Goal: Task Accomplishment & Management: Use online tool/utility

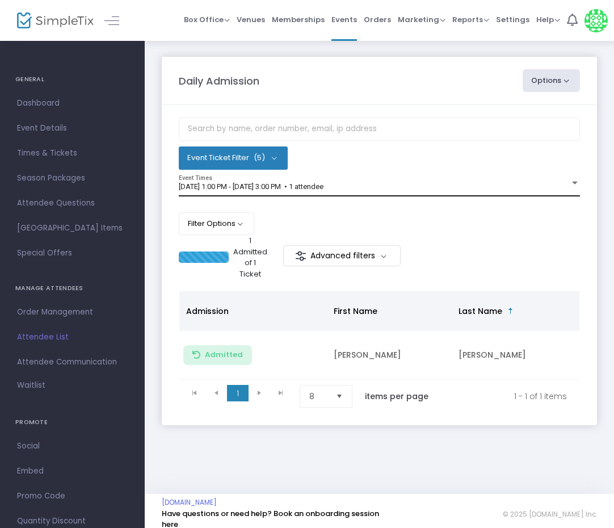
click at [206, 187] on span "[DATE] 1:00 PM - [DATE] 3:00 PM • 1 attendee" at bounding box center [251, 186] width 145 height 9
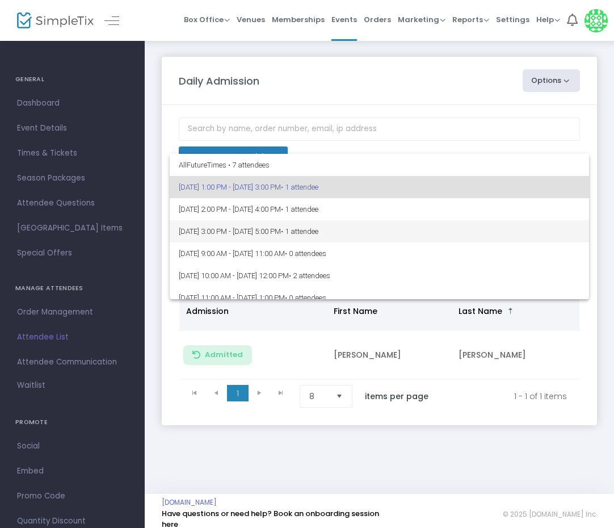
click at [184, 229] on span "9/14/2025 @ 3:00 PM - 9/14/2025 @ 5:00 PM • 1 attendee" at bounding box center [379, 231] width 401 height 22
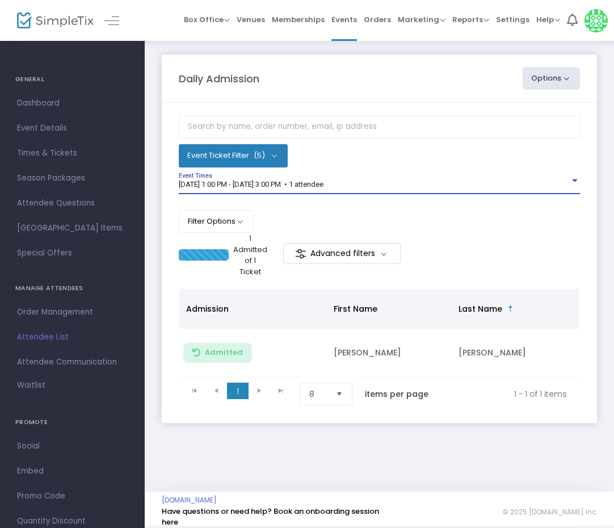
click at [294, 187] on span "9/14/2025 @ 1:00 PM - 9/14/2025 @ 3:00 PM • 1 attendee" at bounding box center [251, 184] width 145 height 9
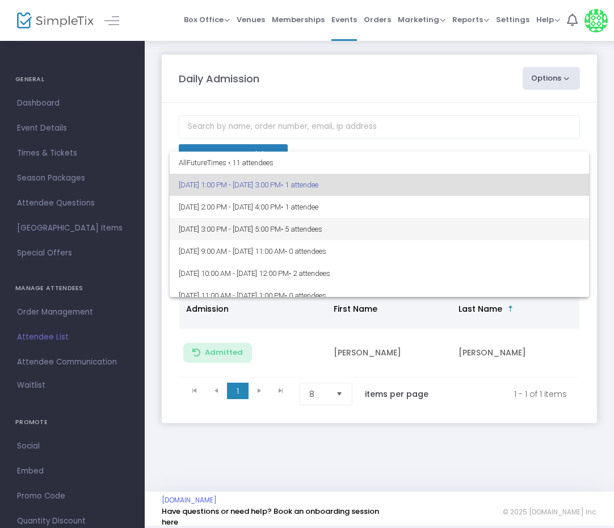
click at [269, 223] on span "9/14/2025 @ 3:00 PM - 9/14/2025 @ 5:00 PM • 5 attendees" at bounding box center [379, 229] width 401 height 22
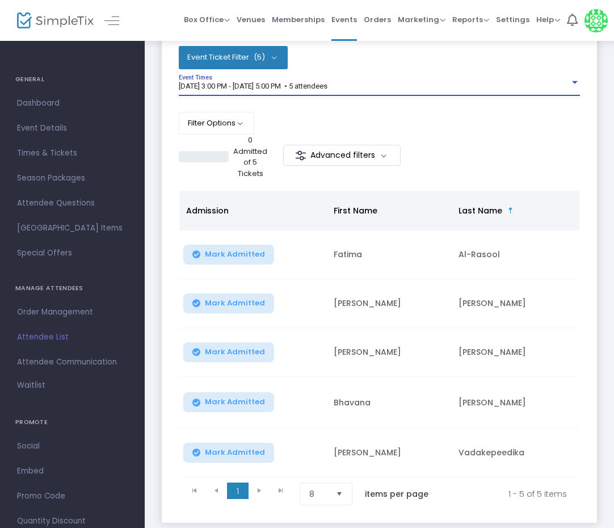
scroll to position [116, 0]
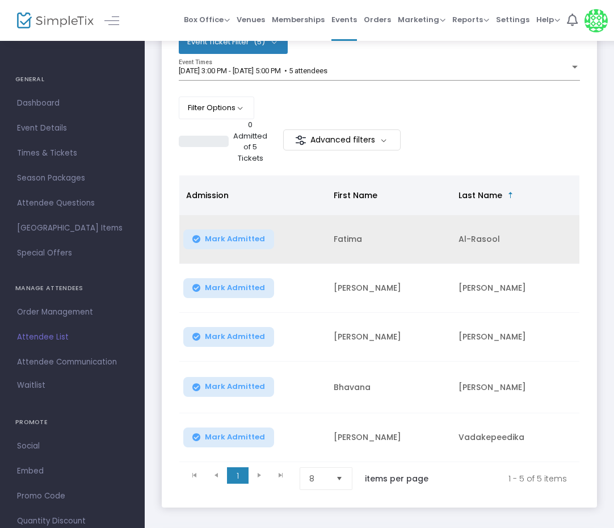
click at [220, 231] on button "Mark Admitted" at bounding box center [228, 239] width 91 height 20
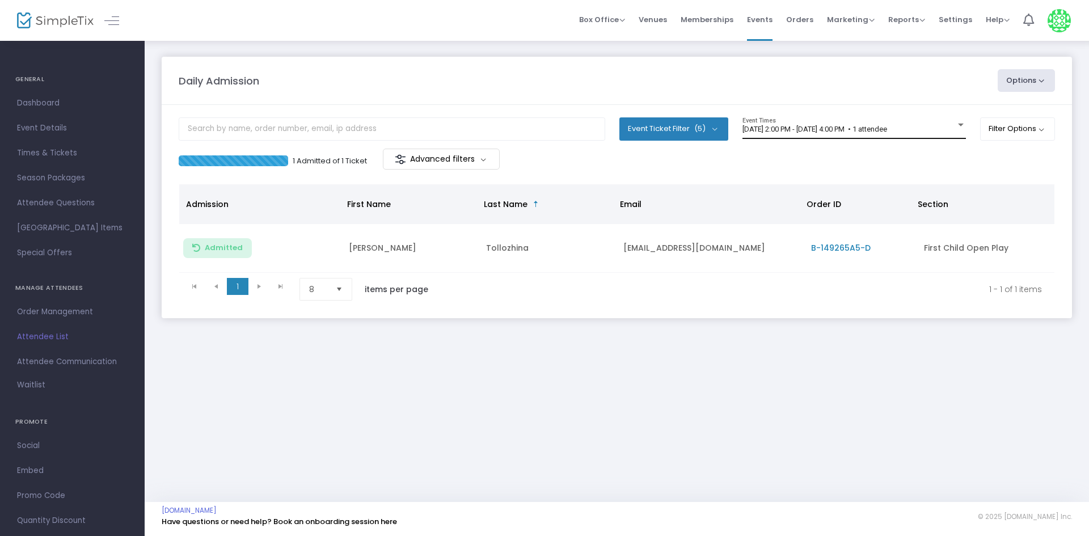
click at [814, 123] on div "9/14/2025 @ 2:00 PM - 9/14/2025 @ 4:00 PM • 1 attendee Event Times" at bounding box center [855, 128] width 224 height 22
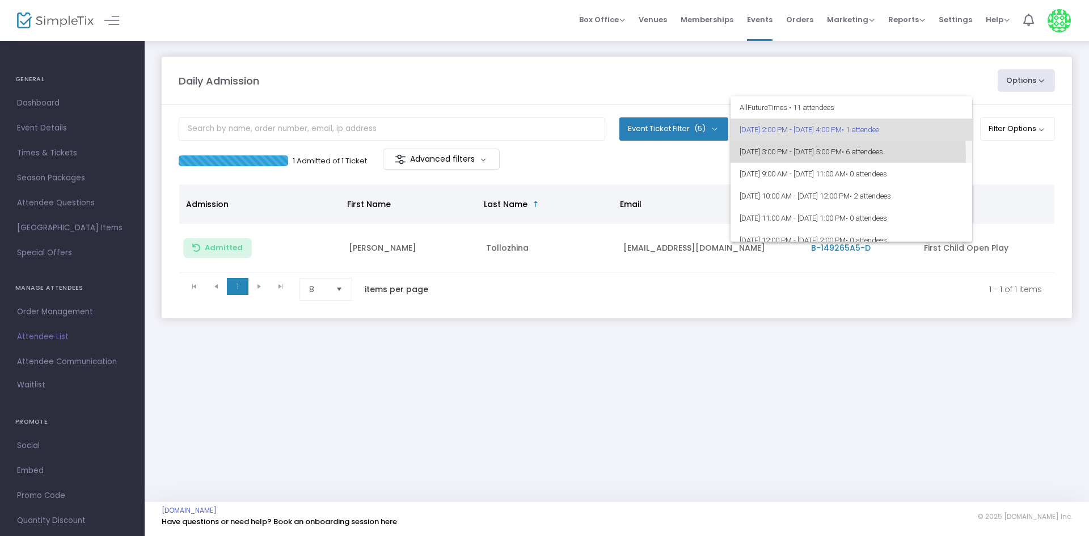
click at [813, 154] on span "[DATE] 3:00 PM - [DATE] 5:00 PM • 6 attendees" at bounding box center [852, 152] width 224 height 22
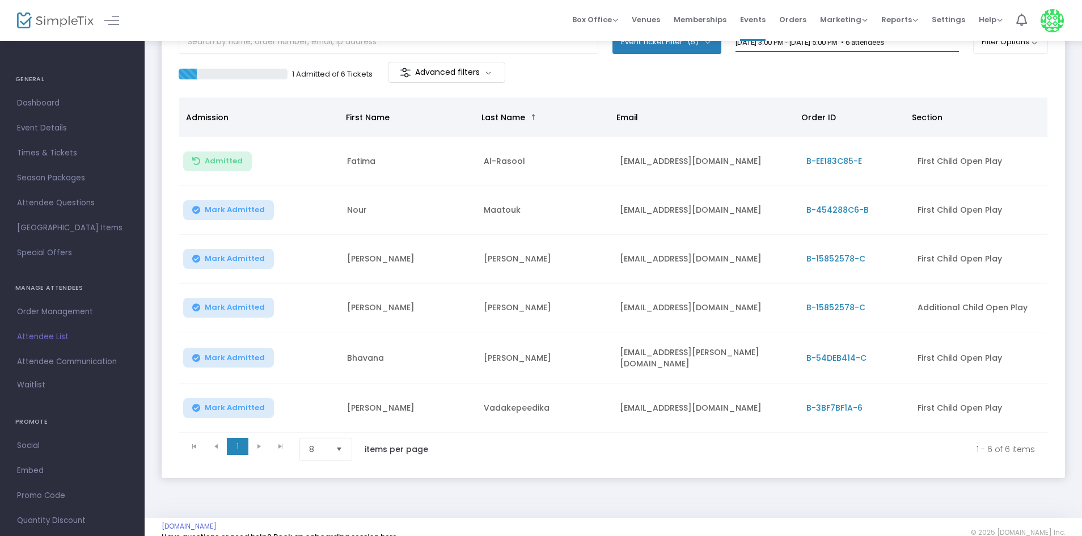
scroll to position [104, 0]
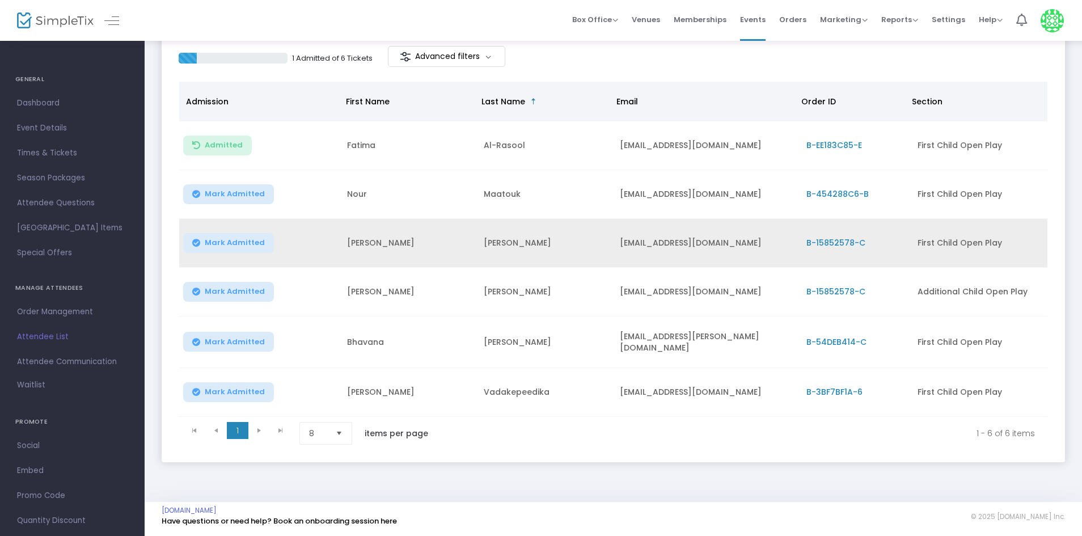
click at [239, 245] on span "Mark Admitted" at bounding box center [235, 242] width 60 height 9
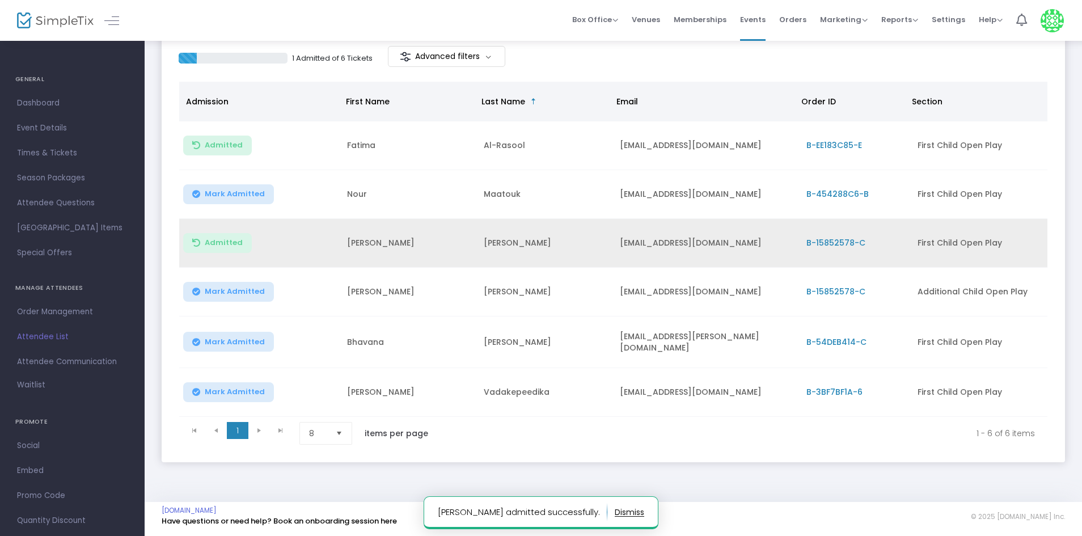
click at [239, 274] on td "Mark Admitted" at bounding box center [259, 292] width 161 height 49
click at [239, 282] on button "Mark Admitted" at bounding box center [228, 292] width 91 height 20
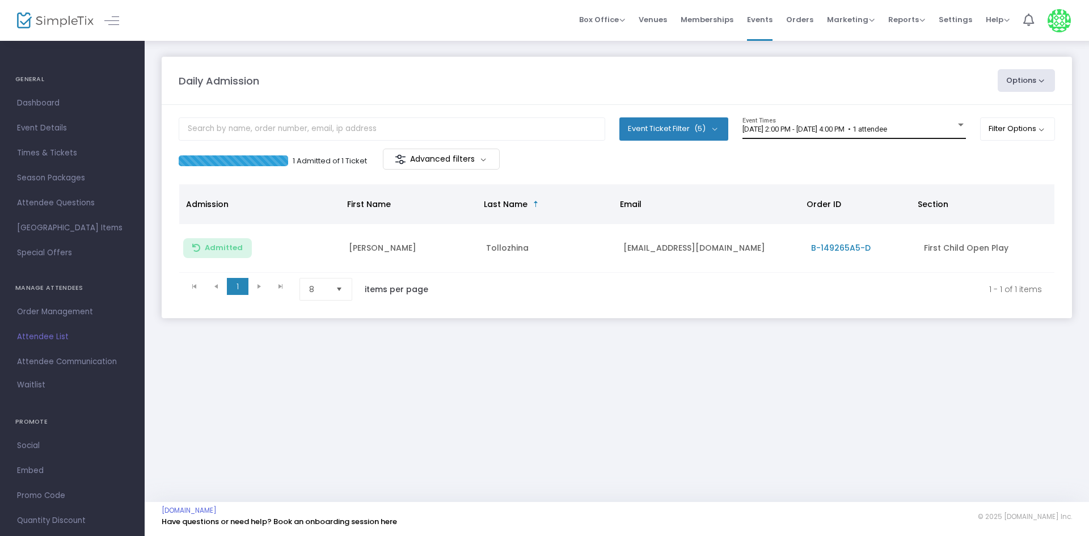
click at [833, 129] on span "[DATE] 2:00 PM - [DATE] 4:00 PM • 1 attendee" at bounding box center [815, 129] width 145 height 9
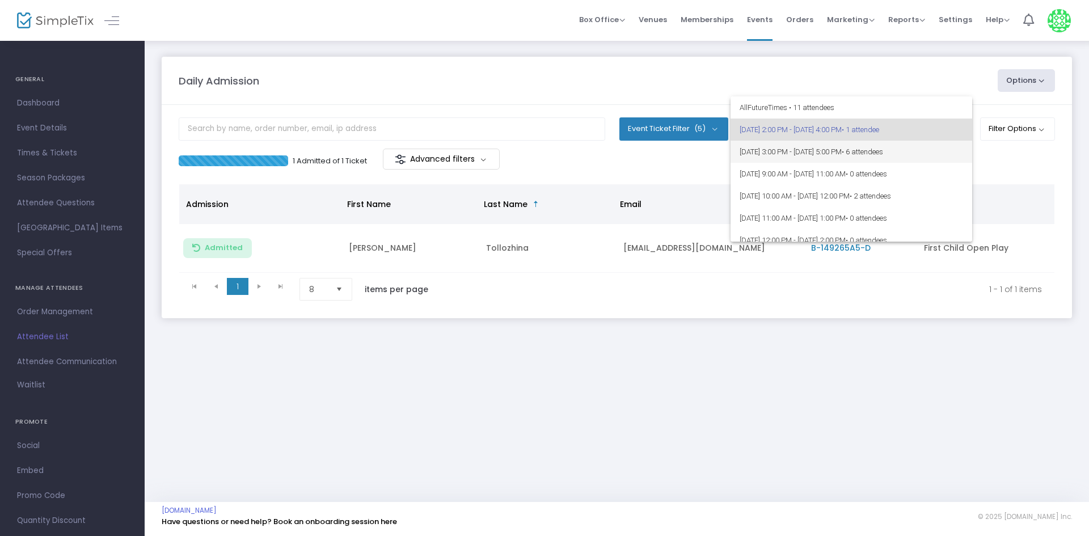
click at [906, 159] on span "9/14/2025 @ 3:00 PM - 9/14/2025 @ 5:00 PM • 6 attendees" at bounding box center [852, 152] width 224 height 22
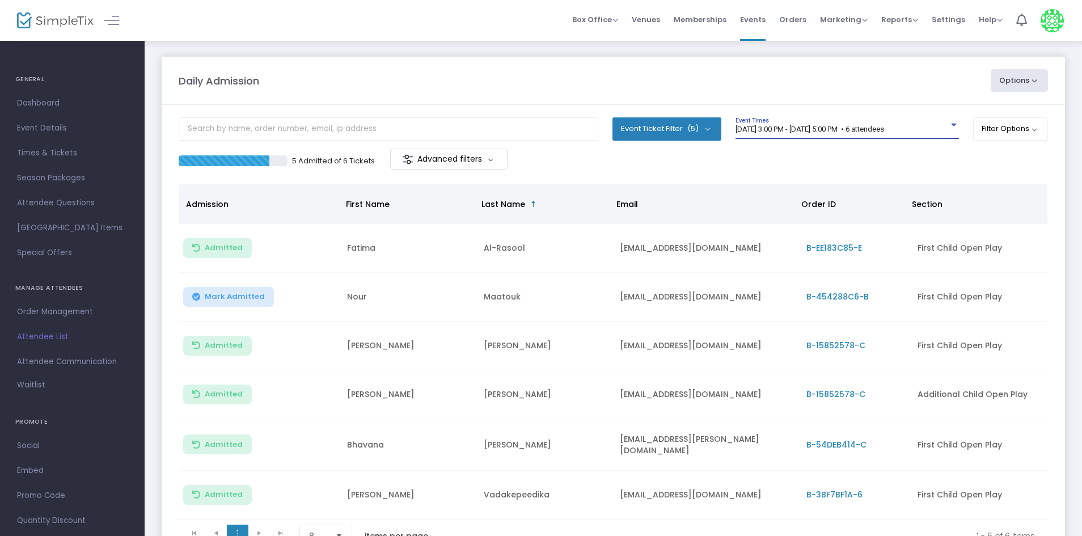
click at [767, 130] on span "9/14/2025 @ 3:00 PM - 9/14/2025 @ 5:00 PM • 6 attendees" at bounding box center [810, 129] width 149 height 9
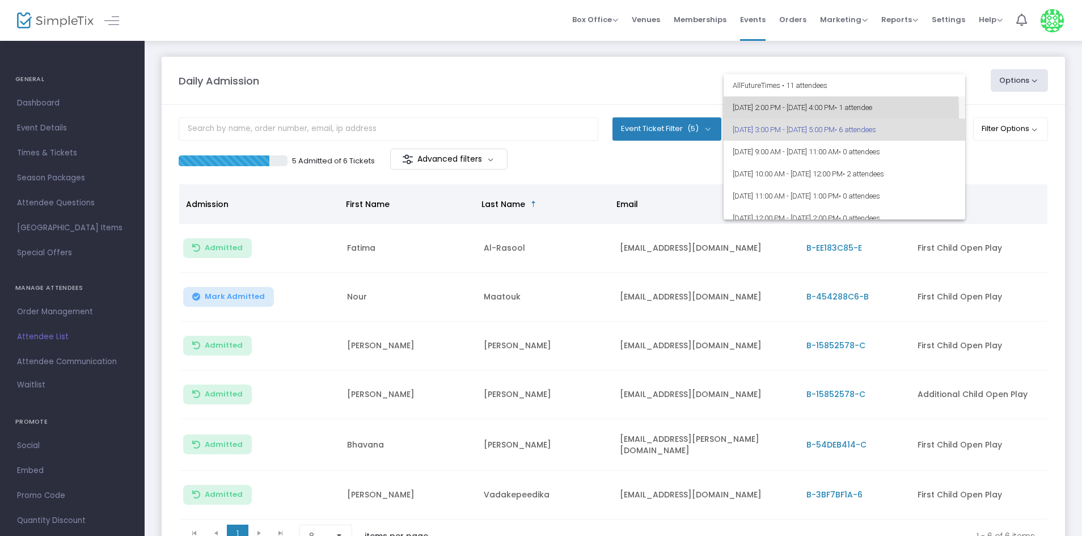
click at [784, 111] on span "9/14/2025 @ 2:00 PM - 9/14/2025 @ 4:00 PM • 1 attendee" at bounding box center [845, 107] width 224 height 22
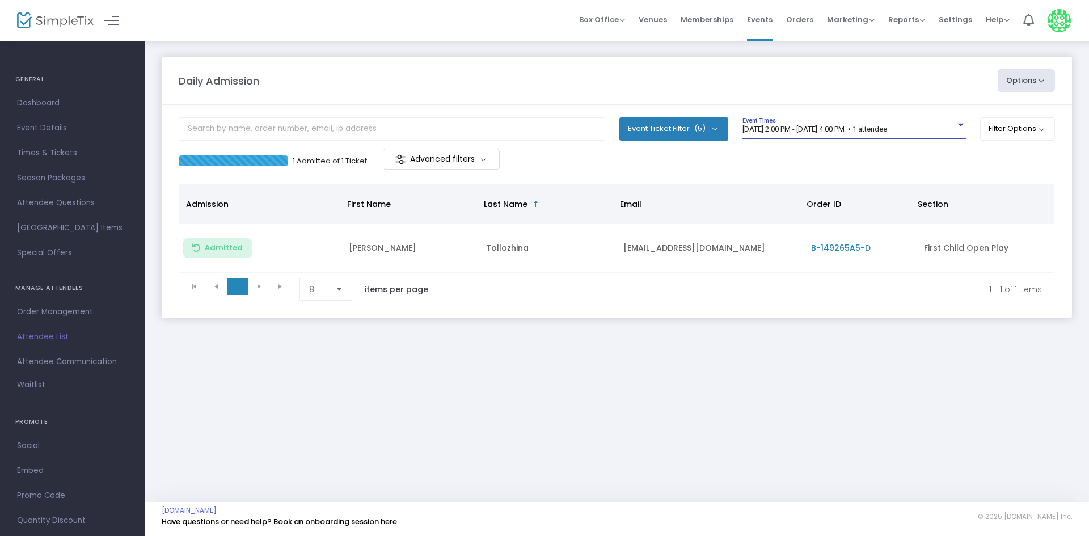
click at [832, 132] on span "[DATE] 2:00 PM - [DATE] 4:00 PM • 1 attendee" at bounding box center [815, 129] width 145 height 9
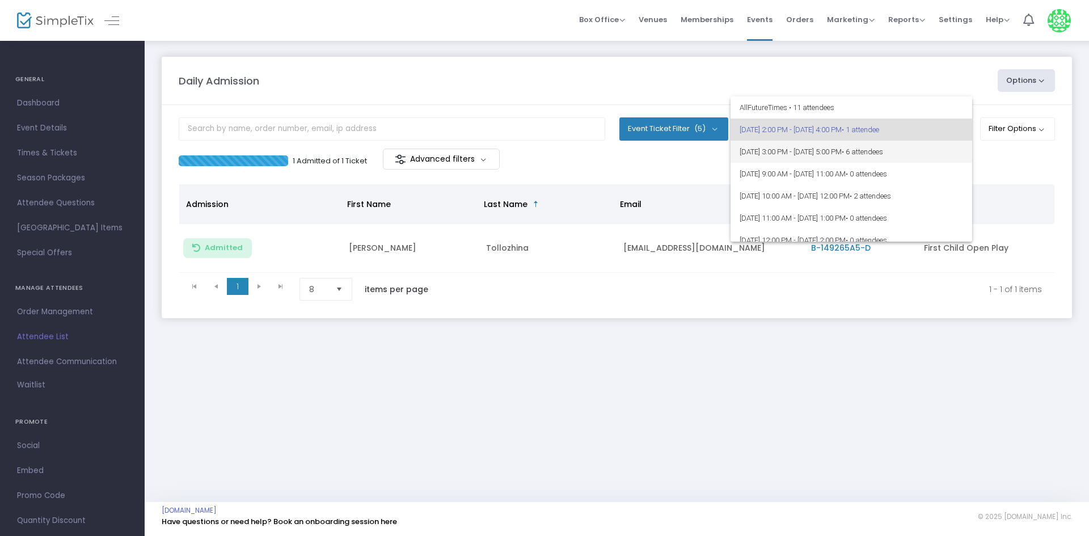
click at [790, 149] on span "9/14/2025 @ 3:00 PM - 9/14/2025 @ 5:00 PM • 6 attendees" at bounding box center [852, 152] width 224 height 22
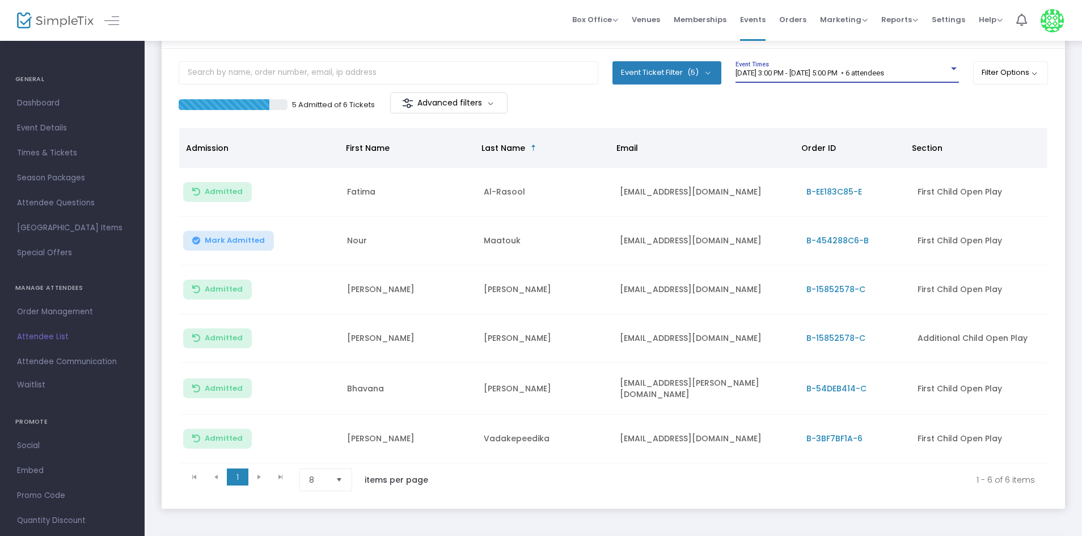
scroll to position [57, 0]
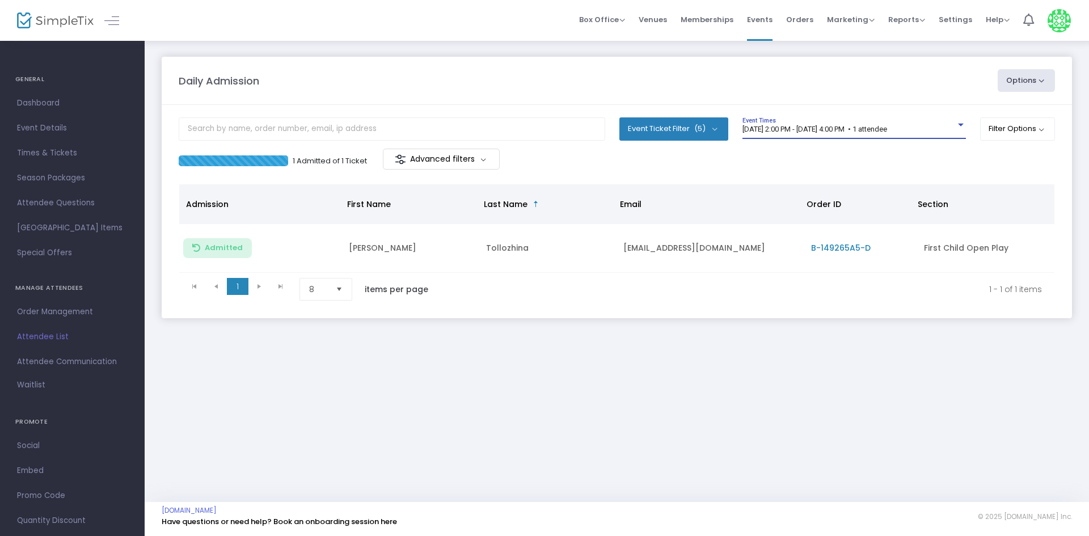
click at [862, 129] on span "[DATE] 2:00 PM - [DATE] 4:00 PM • 1 attendee" at bounding box center [815, 129] width 145 height 9
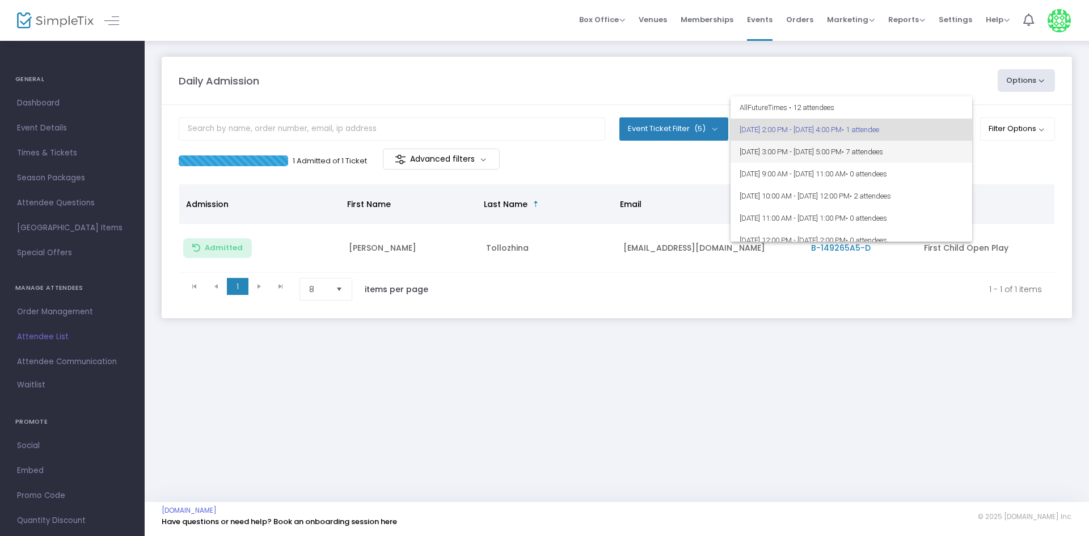
click at [811, 150] on span "[DATE] 3:00 PM - [DATE] 5:00 PM • 7 attendees" at bounding box center [852, 152] width 224 height 22
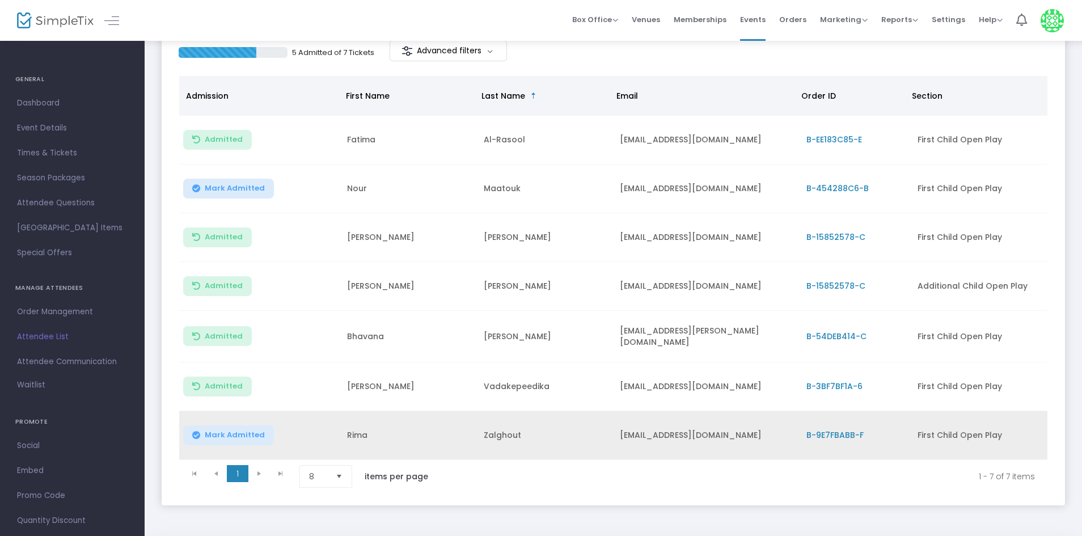
scroll to position [113, 0]
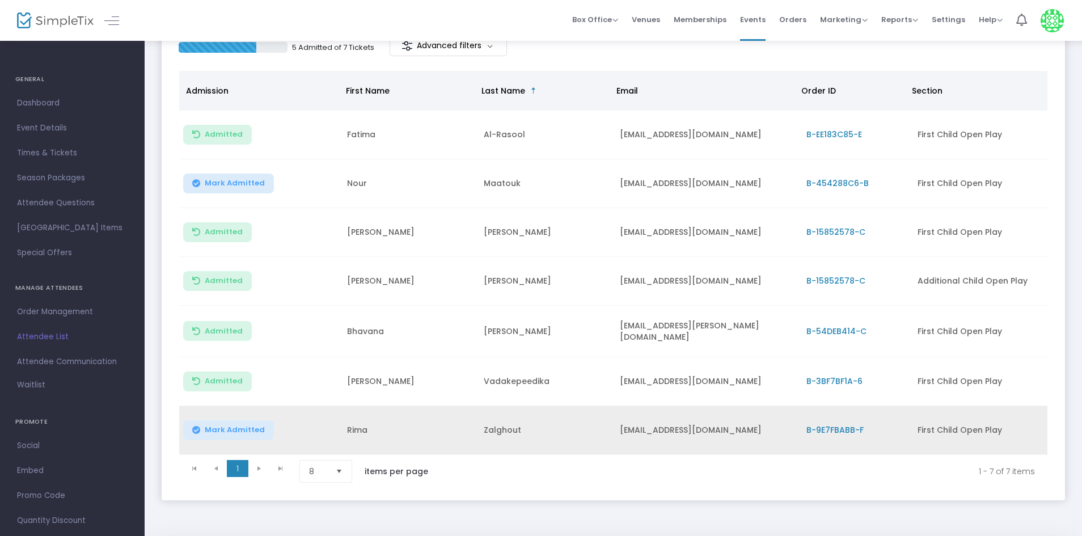
click at [255, 425] on span "Mark Admitted" at bounding box center [235, 429] width 60 height 9
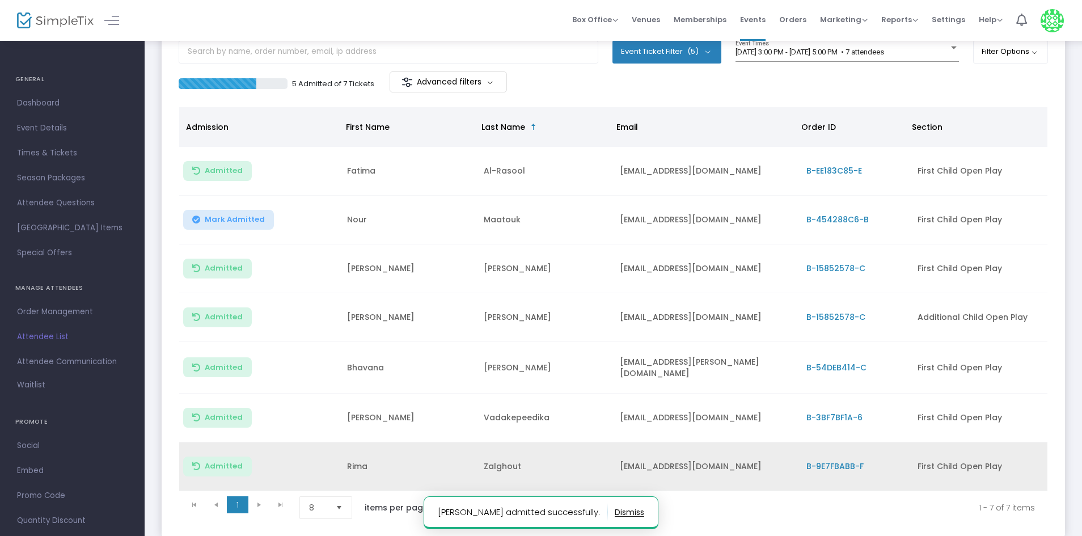
scroll to position [57, 0]
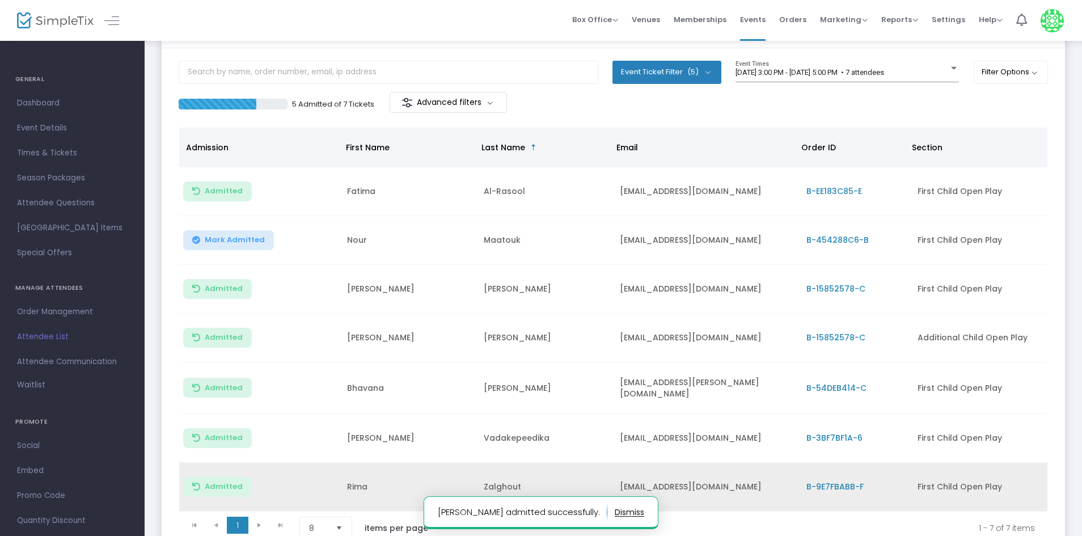
click at [547, 113] on div "5 Admitted of 7 Tickets Advanced filters" at bounding box center [396, 104] width 435 height 24
click at [536, 115] on div "5 Admitted of 7 Tickets Advanced filters" at bounding box center [396, 104] width 435 height 24
click at [557, 104] on div "5 Admitted of 7 Tickets Advanced filters" at bounding box center [396, 104] width 435 height 24
click at [604, 105] on div "5 Admitted of 7 Tickets Advanced filters" at bounding box center [396, 104] width 435 height 24
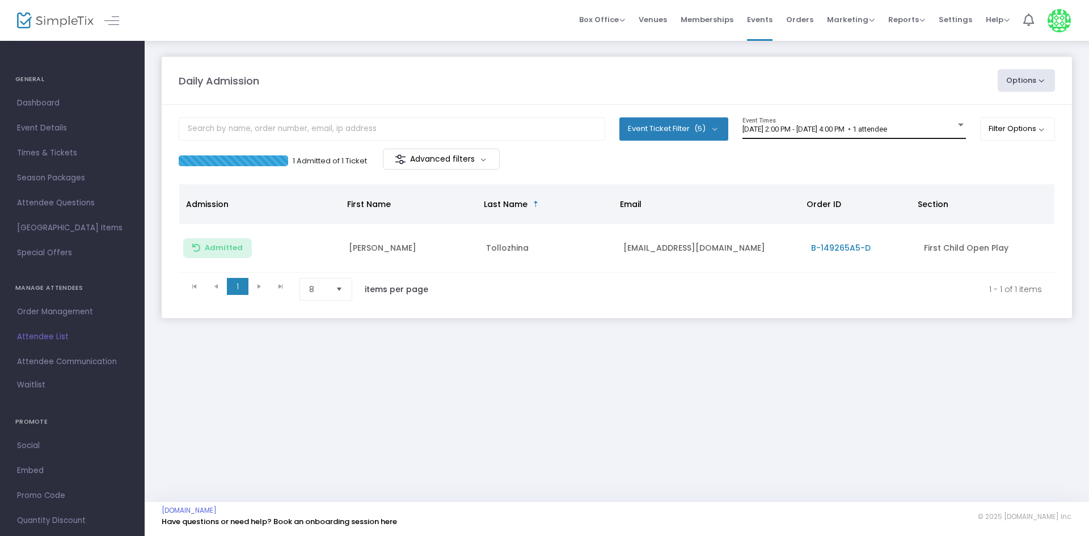
click at [862, 128] on span "[DATE] 2:00 PM - [DATE] 4:00 PM • 1 attendee" at bounding box center [815, 129] width 145 height 9
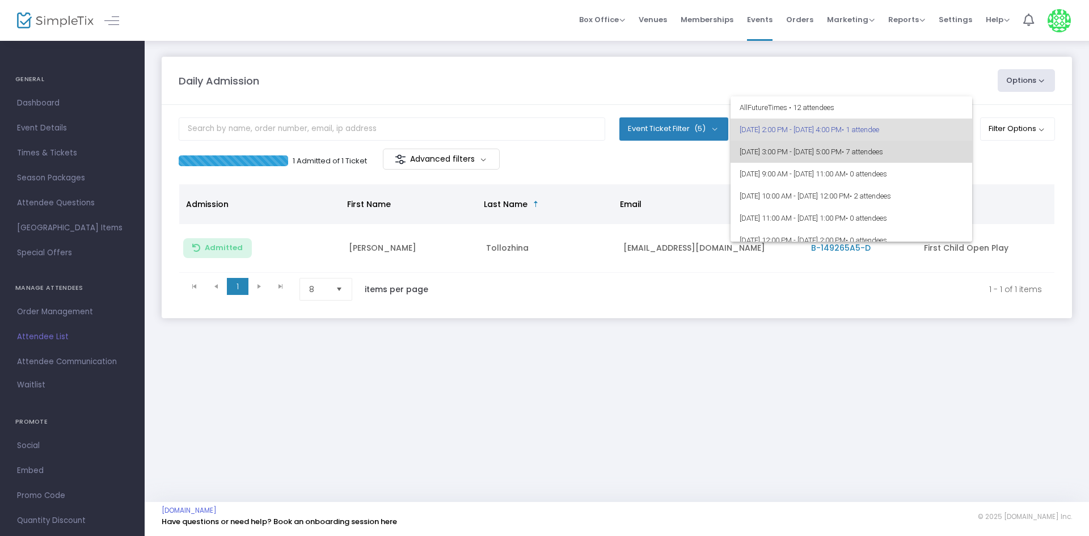
click at [883, 154] on span "• 7 attendees" at bounding box center [862, 151] width 41 height 9
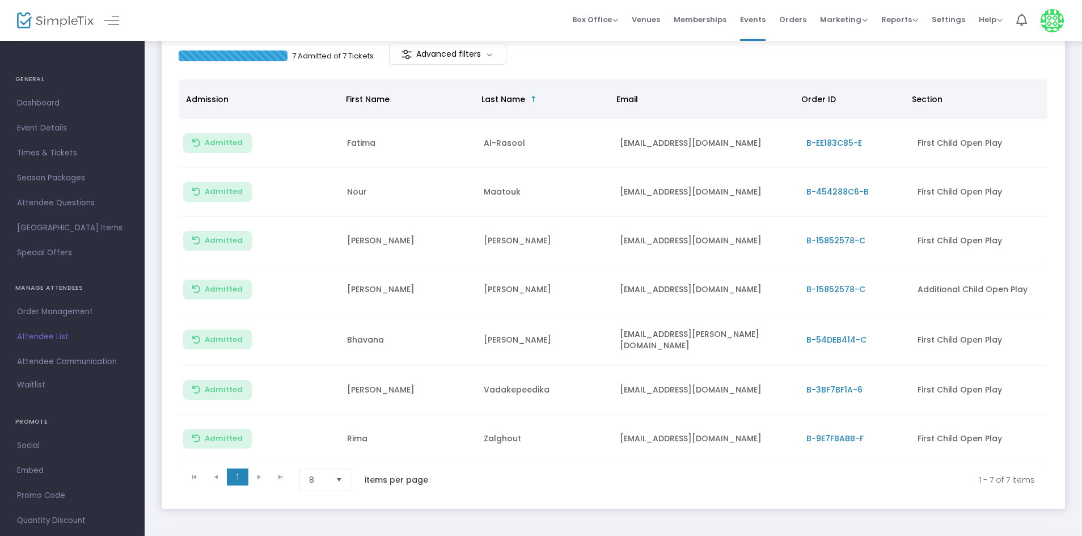
scroll to position [113, 0]
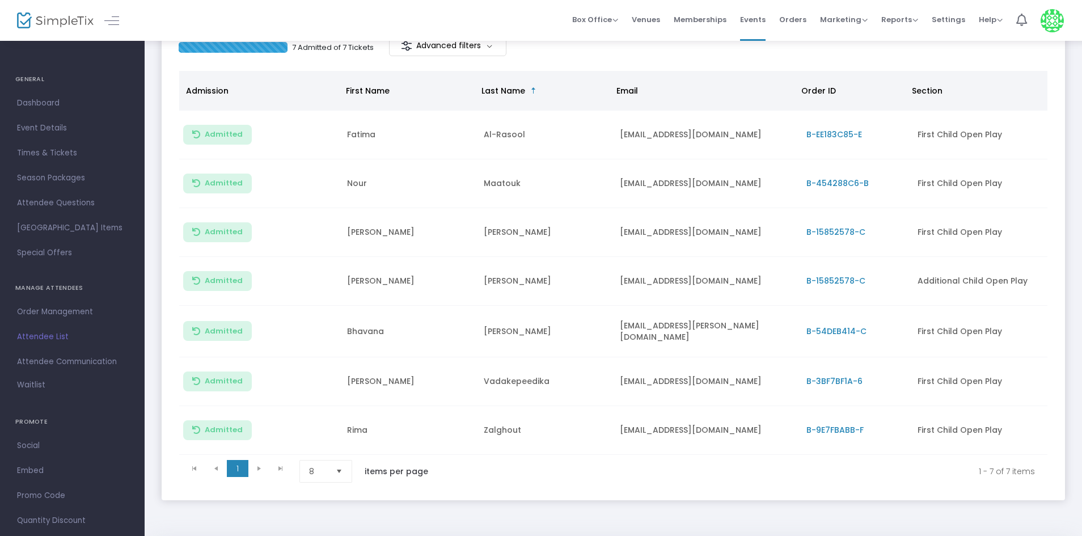
click at [341, 462] on span "Select" at bounding box center [339, 471] width 19 height 19
click at [499, 467] on kendo-pager-info "1 - 7 of 7 items" at bounding box center [743, 471] width 583 height 23
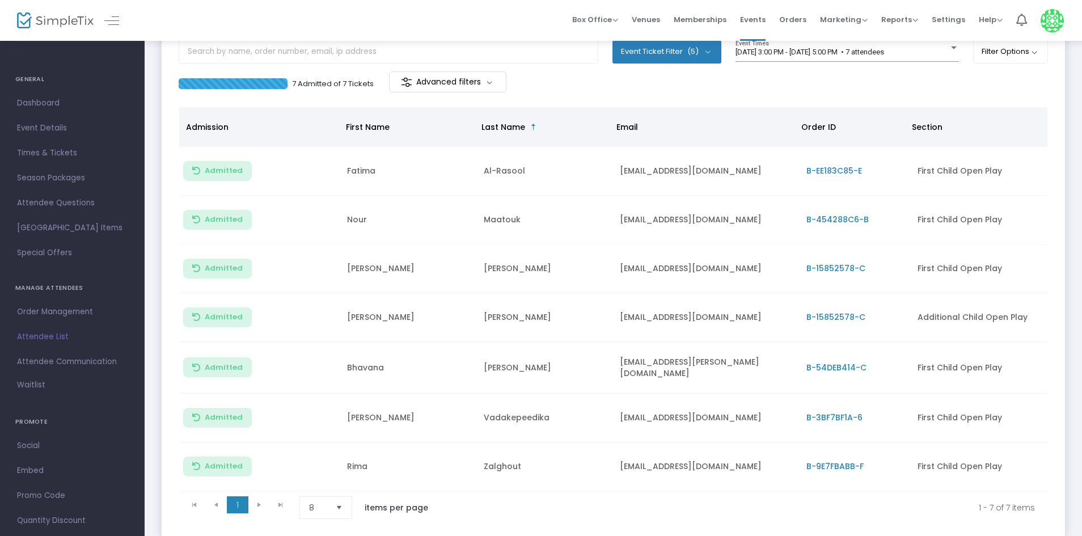
scroll to position [57, 0]
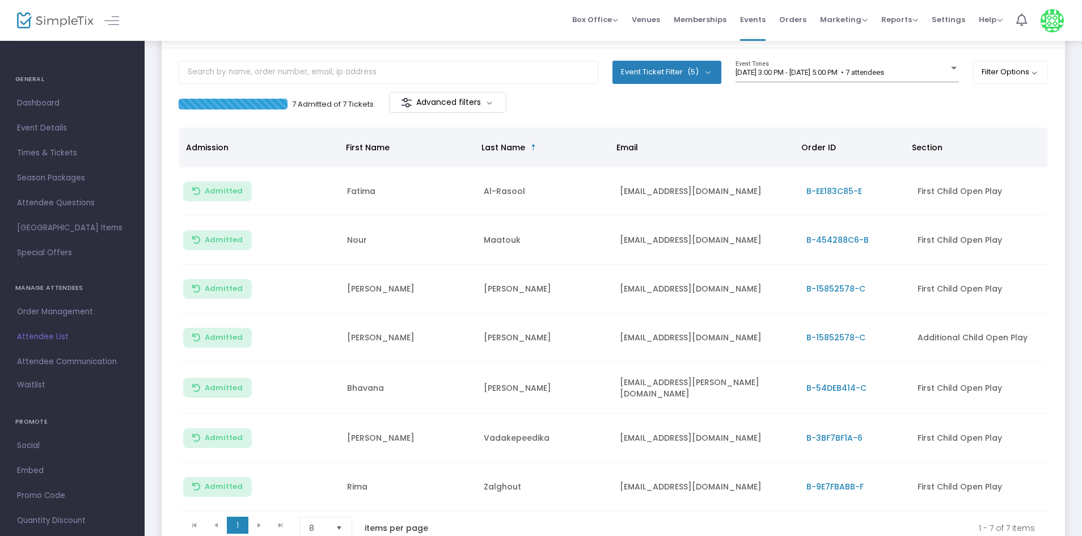
click at [549, 102] on div "7 Admitted of 7 Tickets Advanced filters" at bounding box center [396, 104] width 435 height 24
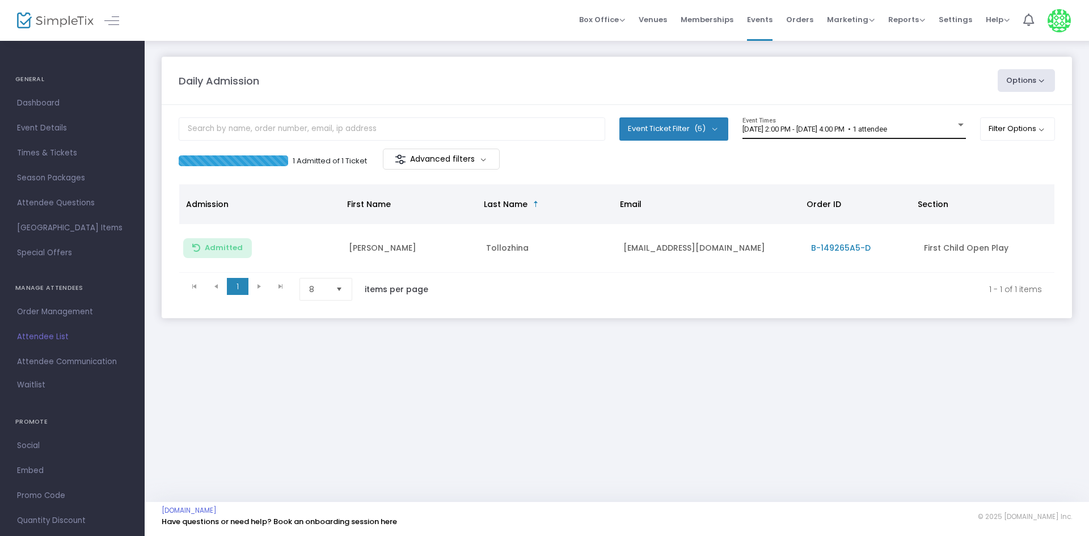
click at [752, 128] on span "[DATE] 2:00 PM - [DATE] 4:00 PM • 1 attendee" at bounding box center [815, 129] width 145 height 9
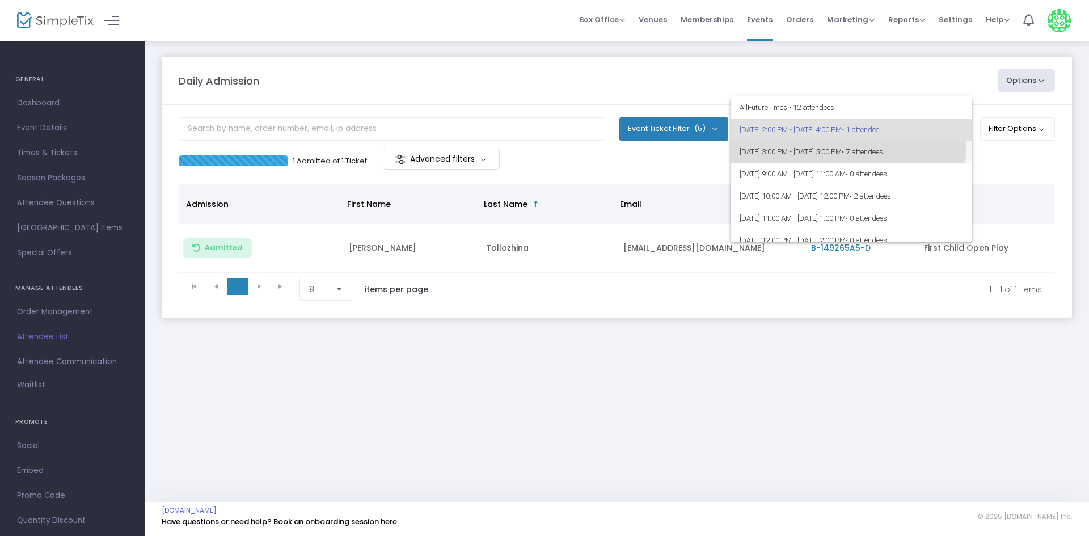
click at [771, 148] on span "[DATE] 3:00 PM - [DATE] 5:00 PM • 7 attendees" at bounding box center [852, 152] width 224 height 22
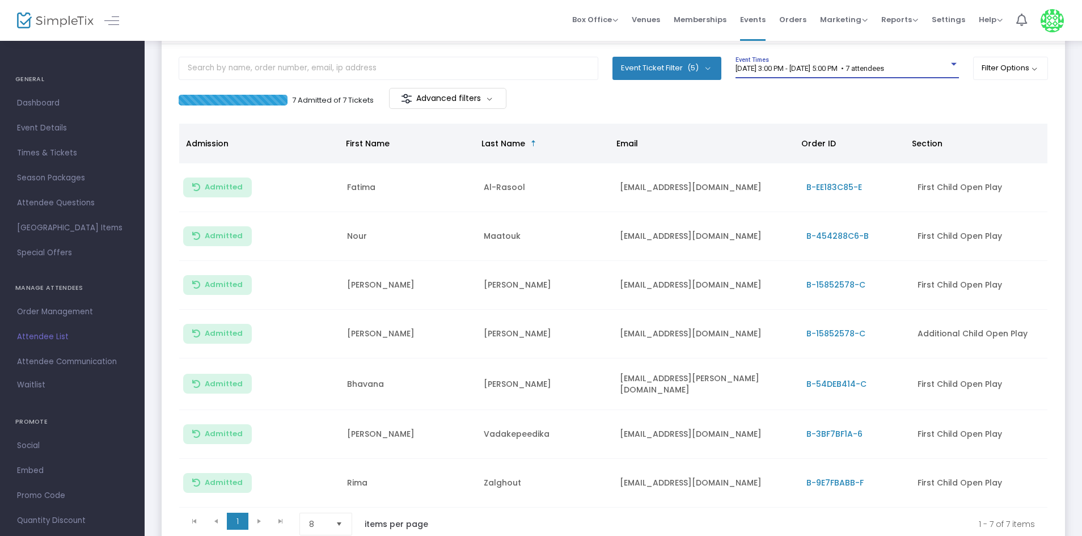
scroll to position [153, 0]
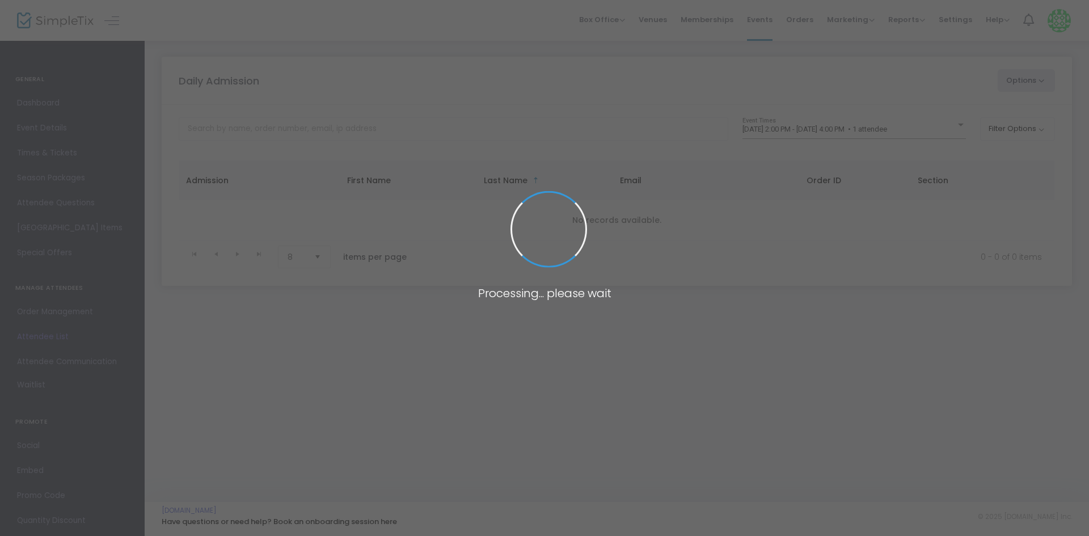
drag, startPoint x: 453, startPoint y: 53, endPoint x: 428, endPoint y: 56, distance: 25.2
click at [453, 53] on span at bounding box center [544, 268] width 1089 height 536
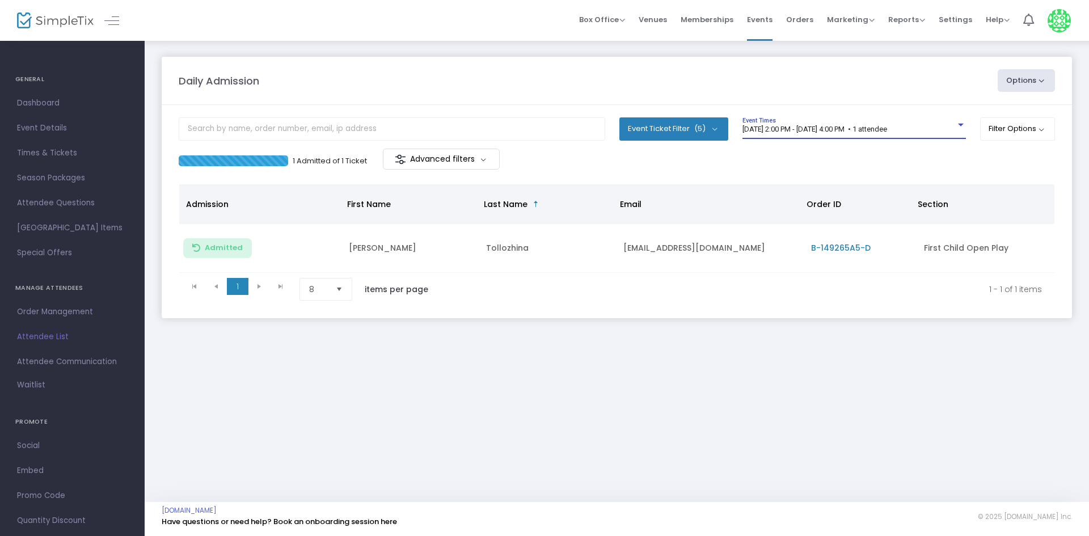
click at [823, 128] on span "[DATE] 2:00 PM - [DATE] 4:00 PM • 1 attendee" at bounding box center [815, 129] width 145 height 9
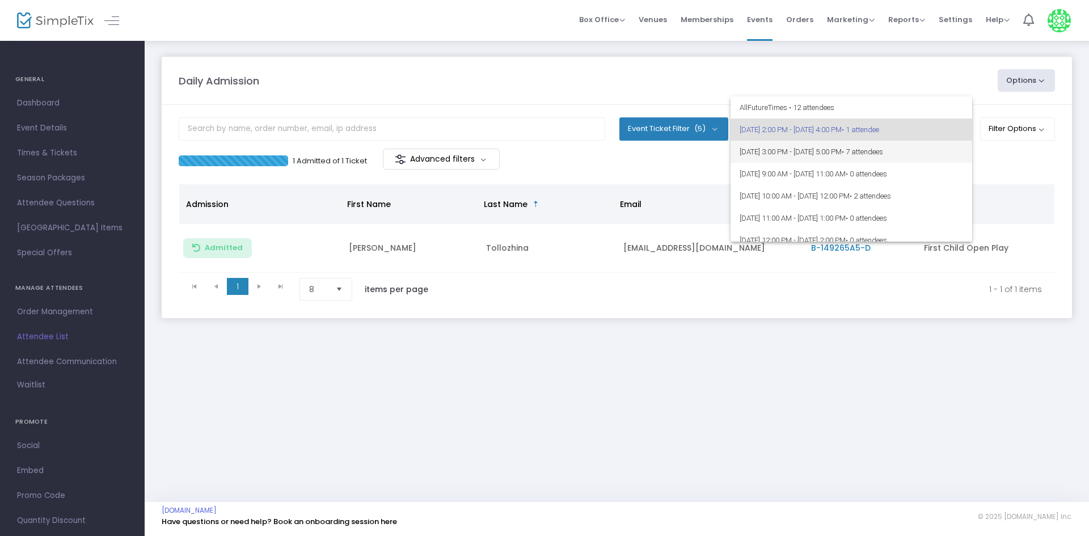
click at [933, 161] on span "[DATE] 3:00 PM - [DATE] 5:00 PM • 7 attendees" at bounding box center [852, 152] width 224 height 22
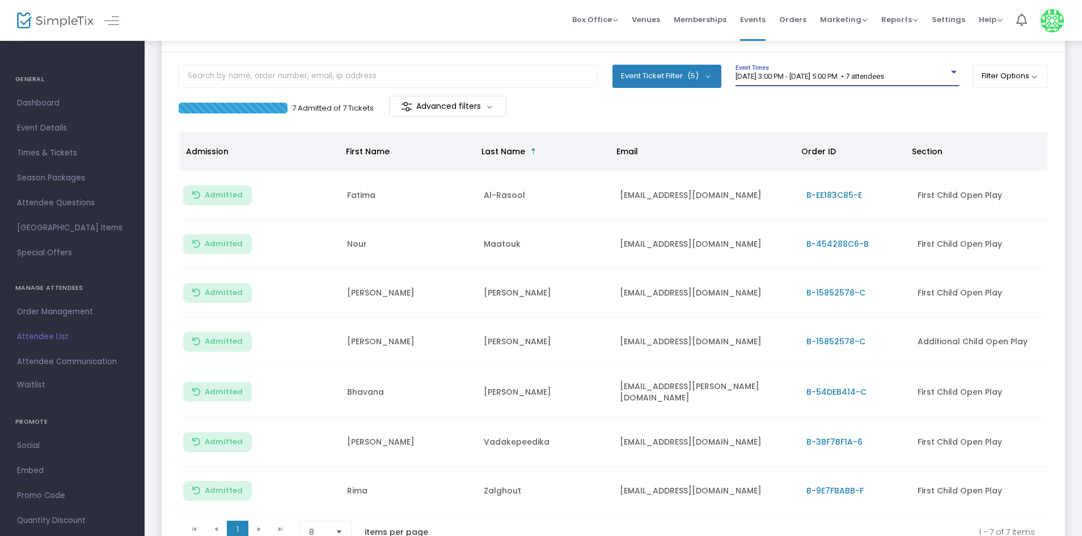
scroll to position [39, 0]
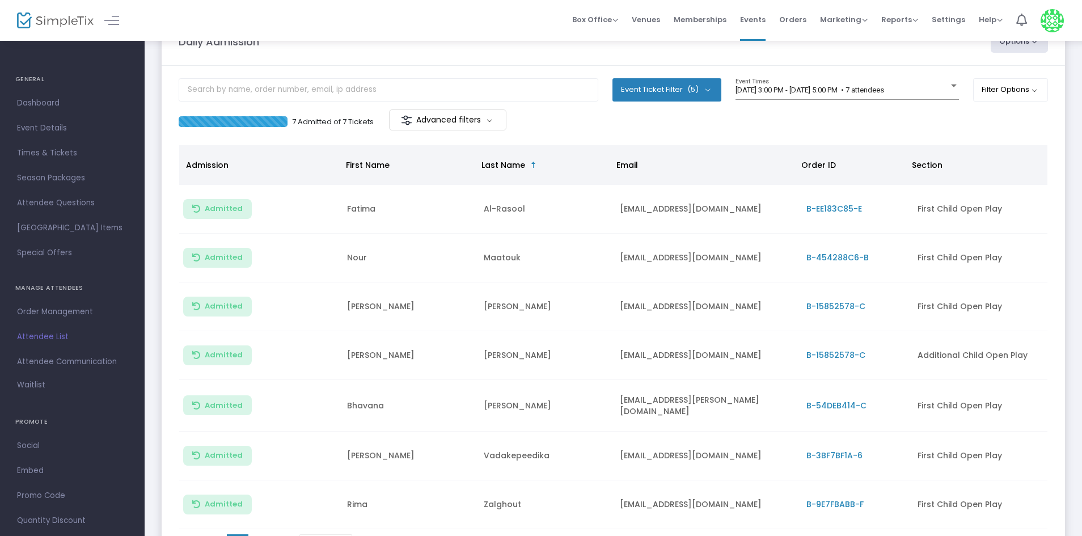
click at [753, 129] on div "7 Admitted of 7 Tickets Advanced filters" at bounding box center [614, 121] width 870 height 24
